Goal: Task Accomplishment & Management: Use online tool/utility

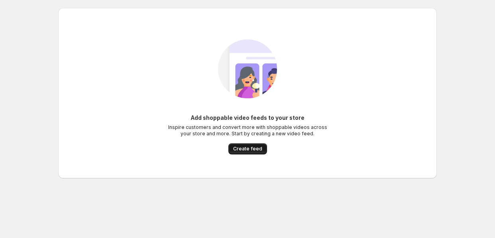
click at [261, 151] on button "Create feed" at bounding box center [247, 148] width 39 height 11
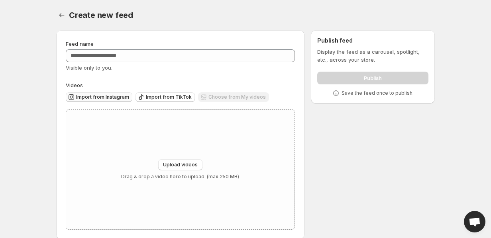
click at [107, 95] on span "Import from Instagram" at bounding box center [102, 97] width 53 height 6
click at [89, 95] on span "Import from Instagram" at bounding box center [102, 97] width 53 height 6
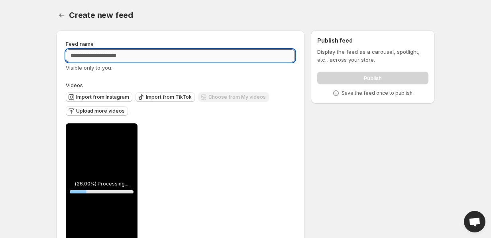
click at [140, 53] on input "Feed name" at bounding box center [180, 55] width 229 height 13
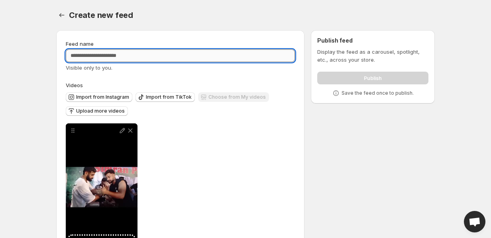
click at [138, 60] on input "Feed name" at bounding box center [180, 55] width 229 height 13
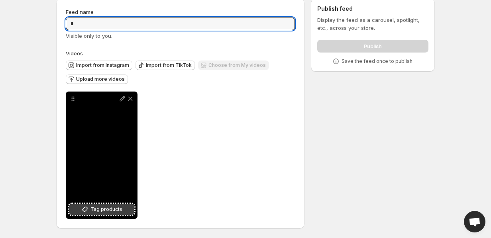
type input "*"
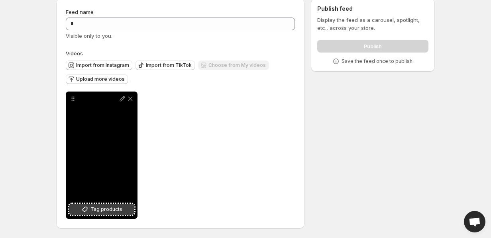
click at [103, 207] on span "Tag products" at bounding box center [106, 210] width 32 height 8
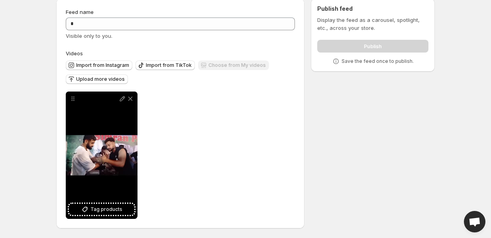
scroll to position [0, 0]
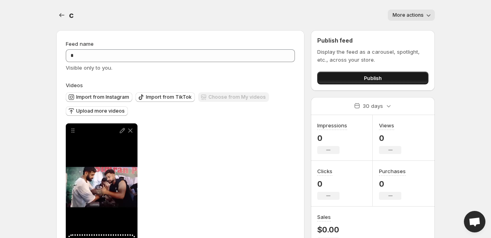
click at [365, 79] on span "Publish" at bounding box center [373, 78] width 18 height 8
click at [350, 76] on button "Publish" at bounding box center [372, 78] width 111 height 13
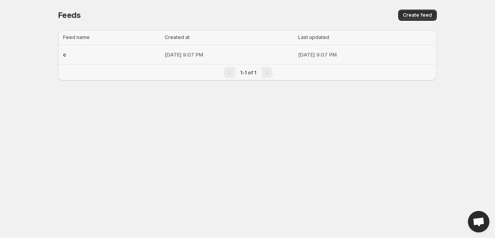
click at [170, 56] on p "[DATE] 9:07 PM" at bounding box center [229, 55] width 129 height 8
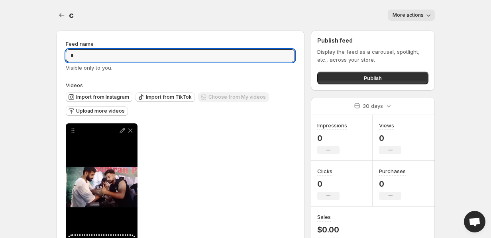
click at [170, 56] on input "*" at bounding box center [180, 55] width 229 height 13
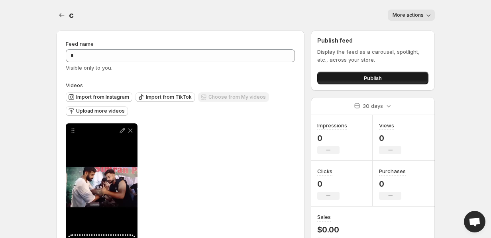
click at [382, 82] on button "Publish" at bounding box center [372, 78] width 111 height 13
click at [65, 19] on button "Settings" at bounding box center [61, 15] width 11 height 11
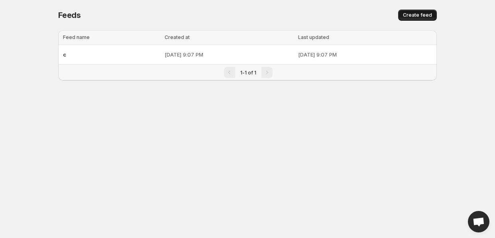
click at [413, 13] on span "Create feed" at bounding box center [417, 15] width 29 height 6
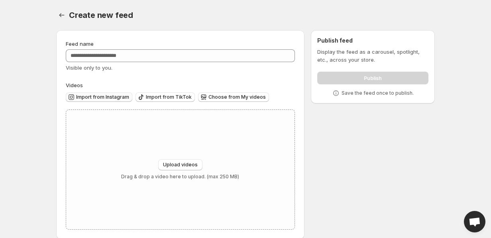
click at [126, 94] on button "Import from Instagram" at bounding box center [99, 97] width 67 height 10
click at [232, 98] on span "Choose from My videos" at bounding box center [236, 97] width 57 height 6
